Goal: Use online tool/utility: Utilize a website feature to perform a specific function

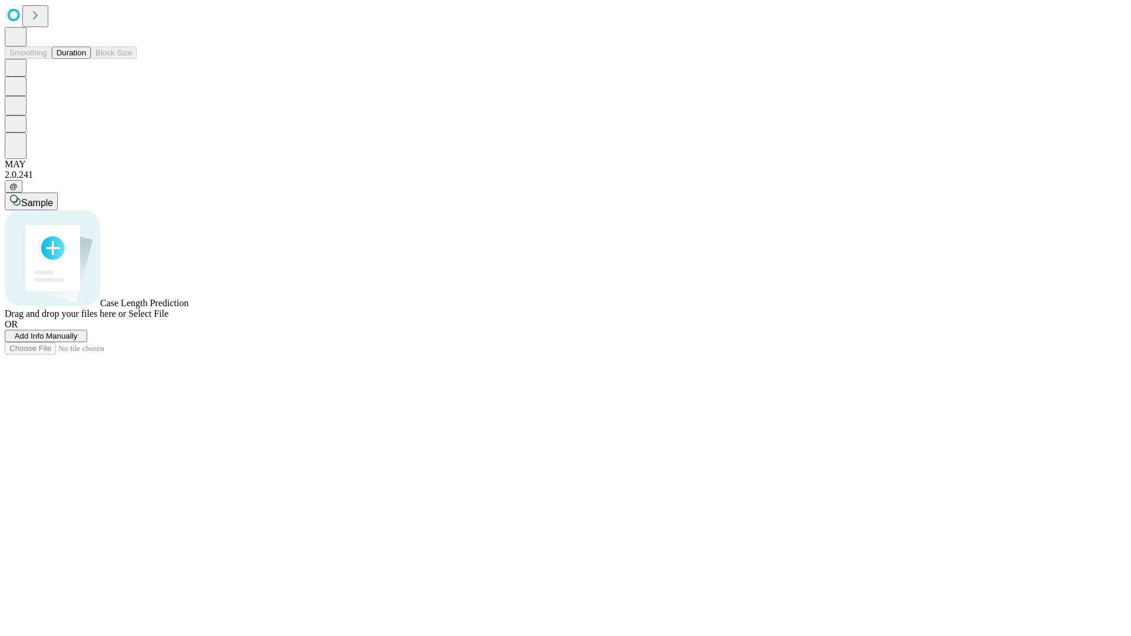
click at [78, 341] on span "Add Info Manually" at bounding box center [46, 336] width 63 height 9
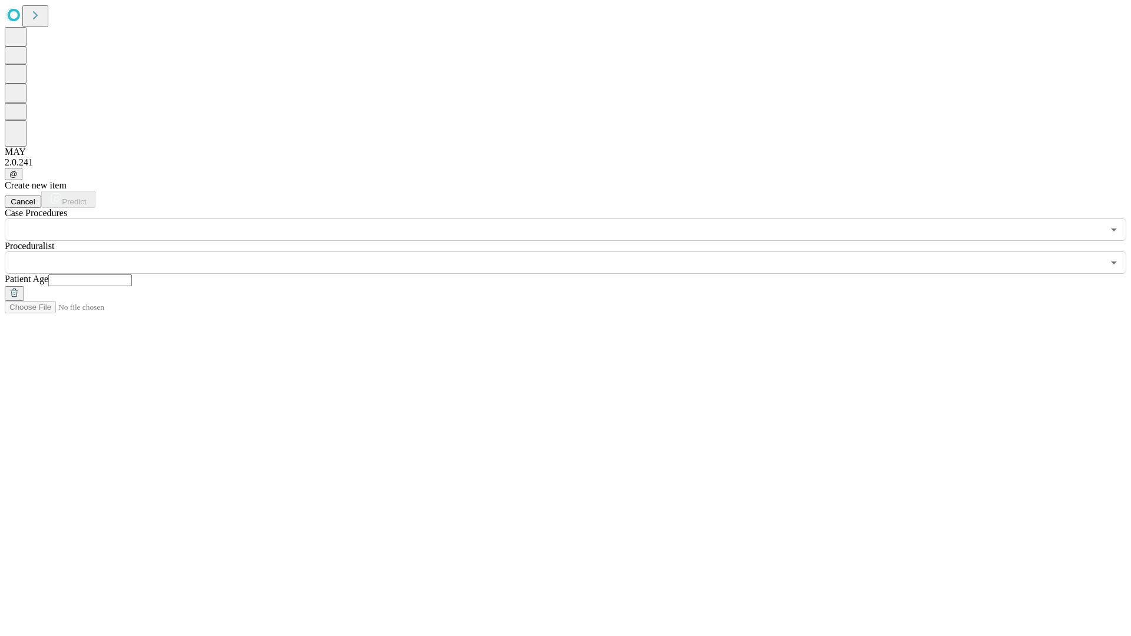
click at [132, 275] on input "text" at bounding box center [90, 281] width 84 height 12
type input "**"
click at [574, 252] on input "text" at bounding box center [554, 263] width 1099 height 22
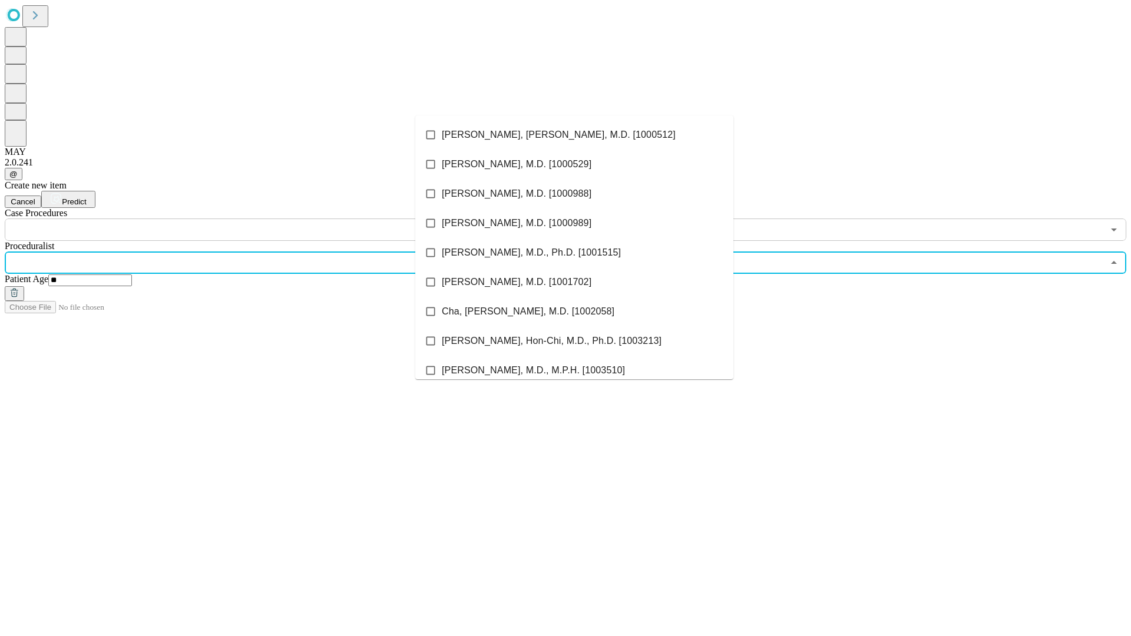
click at [575, 135] on li "[PERSON_NAME], [PERSON_NAME], M.D. [1000512]" at bounding box center [574, 134] width 318 height 29
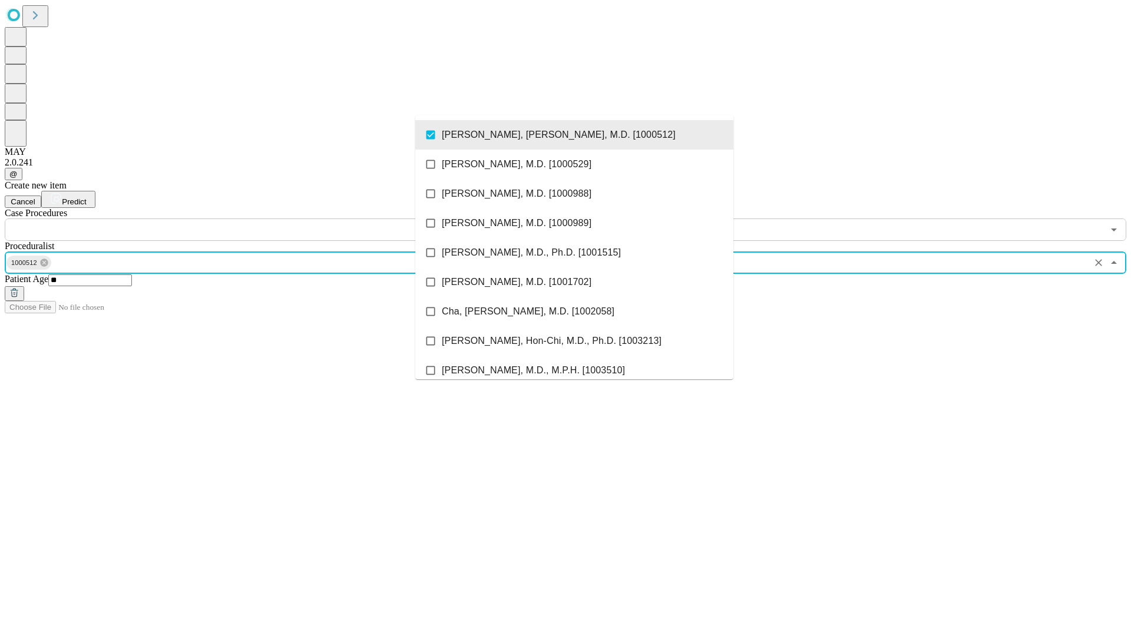
click at [247, 219] on input "text" at bounding box center [554, 230] width 1099 height 22
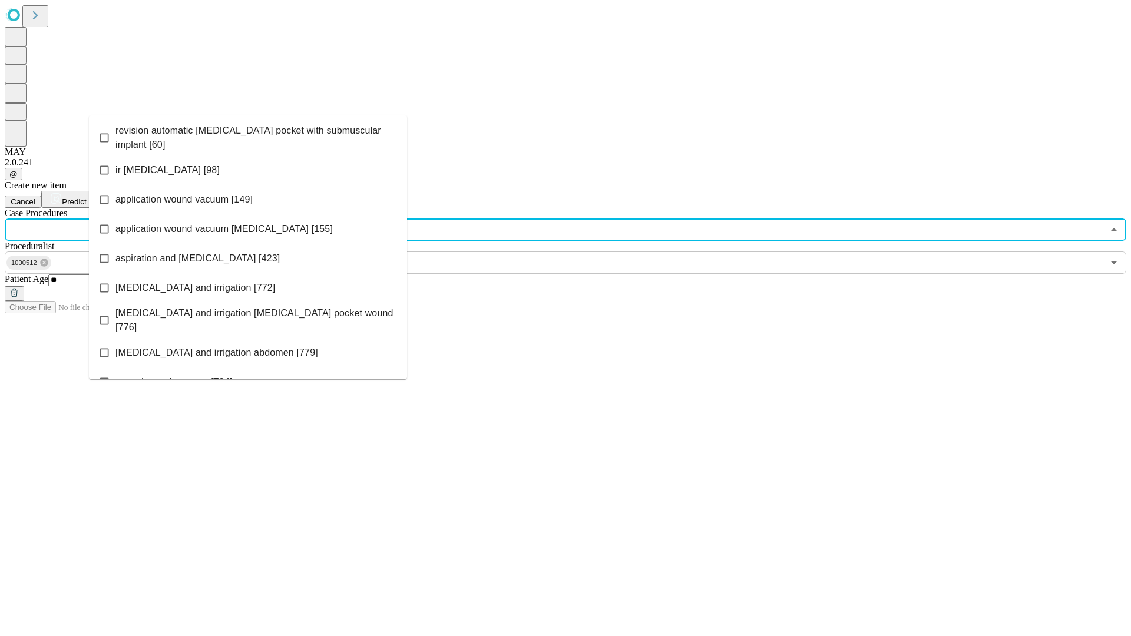
click at [248, 135] on span "revision automatic [MEDICAL_DATA] pocket with submuscular implant [60]" at bounding box center [256, 138] width 282 height 28
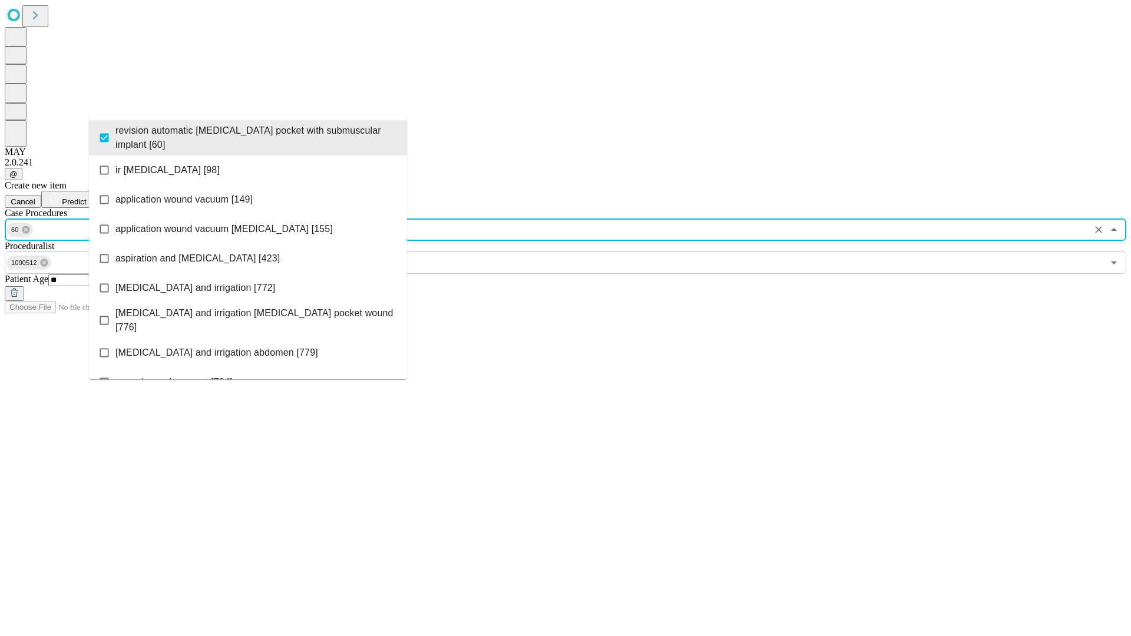
click at [86, 197] on span "Predict" at bounding box center [74, 201] width 24 height 9
